Goal: Task Accomplishment & Management: Manage account settings

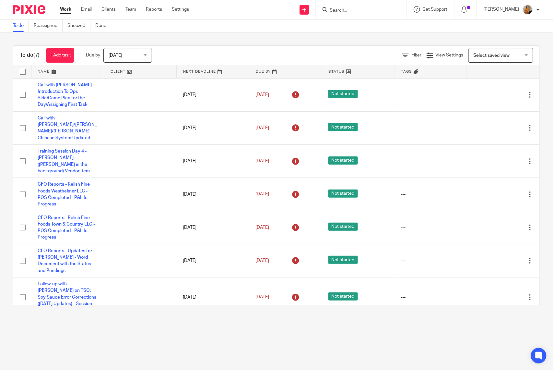
click at [21, 69] on input "checkbox" at bounding box center [23, 72] width 12 height 12
checkbox input "true"
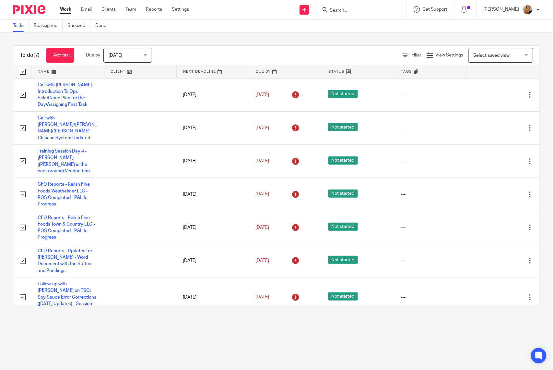
checkbox input "true"
click at [115, 58] on span "Status" at bounding box center [111, 55] width 34 height 14
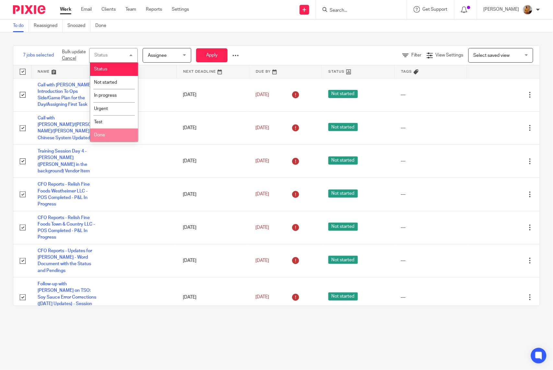
click at [107, 134] on li "Done" at bounding box center [114, 134] width 48 height 13
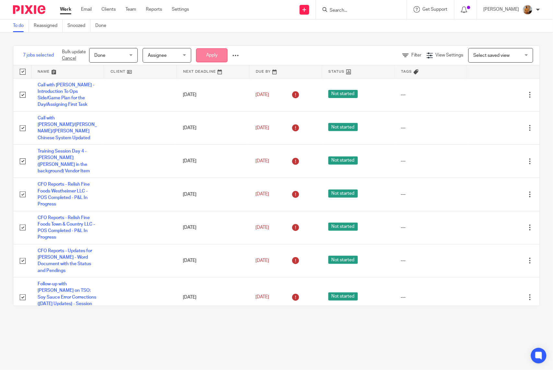
click at [211, 53] on button "Apply" at bounding box center [211, 55] width 31 height 14
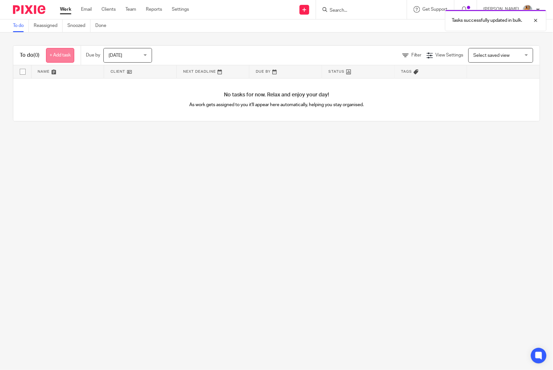
click at [63, 50] on link "+ Add task" at bounding box center [60, 55] width 28 height 15
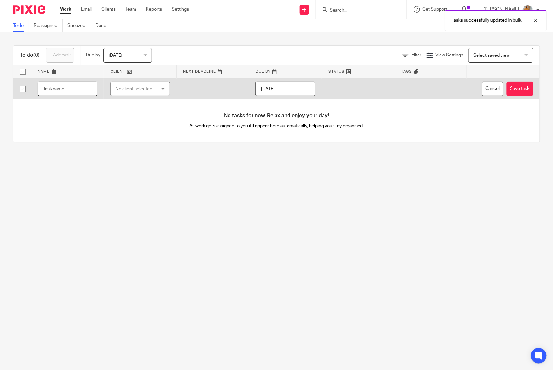
click at [64, 88] on input "text" at bounding box center [68, 89] width 60 height 15
type input "Call with [PERSON_NAME] - CFO Reports Catch Up Session/Updates/Game Plan for th…"
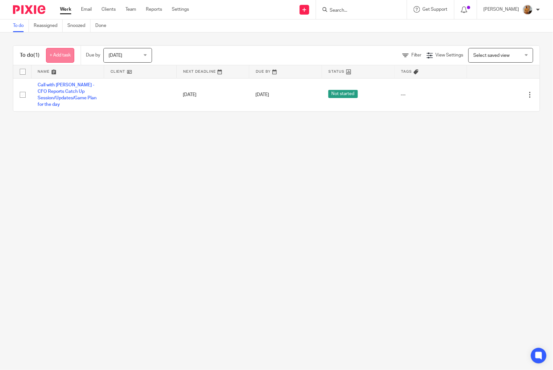
click at [60, 51] on link "+ Add task" at bounding box center [60, 55] width 28 height 15
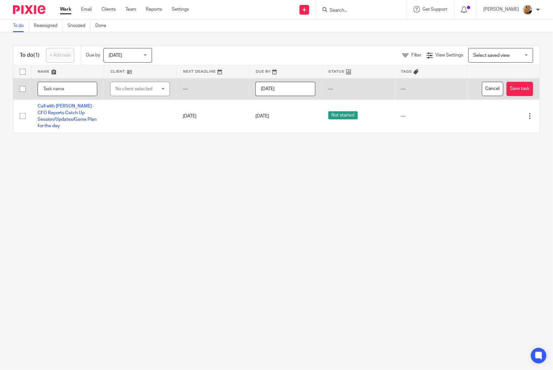
click at [64, 90] on input "text" at bounding box center [68, 89] width 60 height 15
type input "Training Session Chinnie (Juan in the background) - Get Ready for Training Sess…"
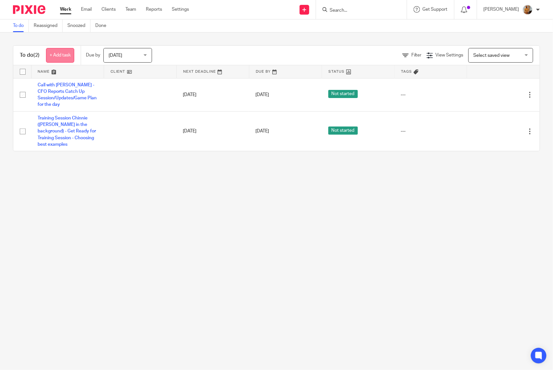
click at [61, 51] on link "+ Add task" at bounding box center [60, 55] width 28 height 15
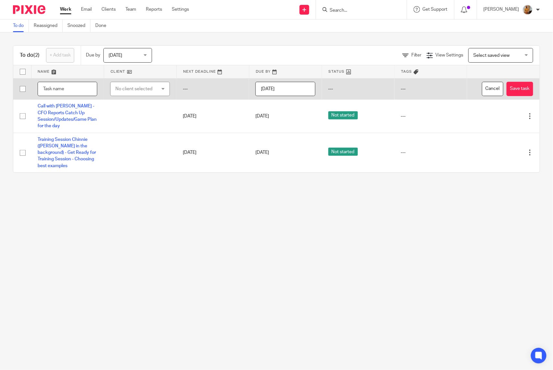
click at [66, 91] on input "text" at bounding box center [68, 89] width 60 height 15
type input "Training Session Chinnie - Key Reinforcments Topics"
